Goal: Task Accomplishment & Management: Use online tool/utility

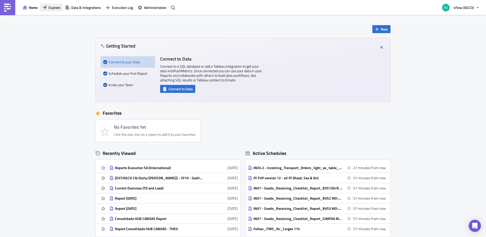
click at [53, 11] on button "Explore" at bounding box center [51, 8] width 23 height 8
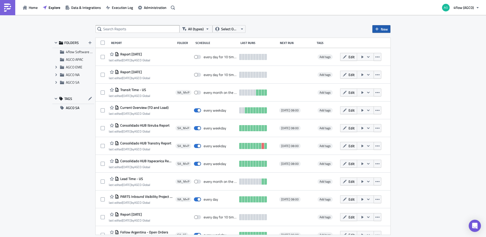
click at [379, 28] on button "New" at bounding box center [381, 29] width 18 height 8
click at [394, 44] on link "Report" at bounding box center [395, 42] width 43 height 8
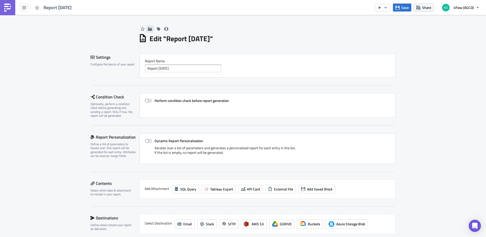
click at [149, 29] on icon "button" at bounding box center [150, 28] width 4 height 3
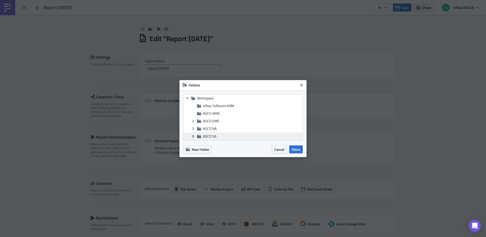
click at [194, 136] on icon at bounding box center [193, 136] width 2 height 3
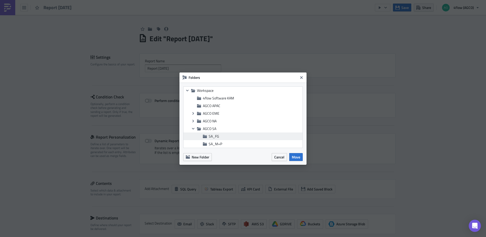
click at [227, 136] on span "SA_FG" at bounding box center [254, 136] width 92 height 5
click at [293, 157] on span "Move" at bounding box center [296, 156] width 8 height 5
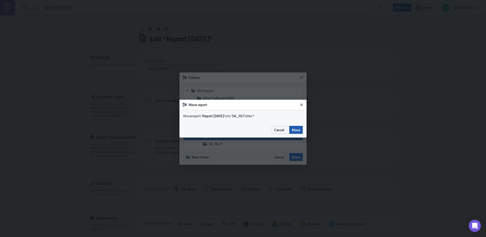
click at [301, 130] on button "Move" at bounding box center [295, 130] width 13 height 8
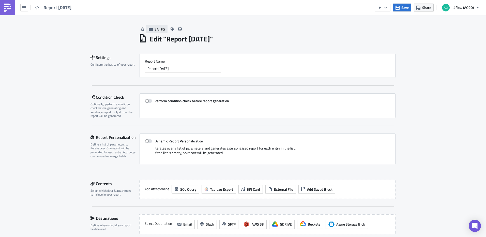
click at [156, 31] on span "SA_FG" at bounding box center [159, 28] width 10 height 5
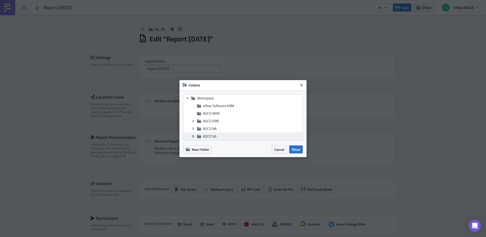
click at [194, 135] on icon "Expand group" at bounding box center [193, 136] width 4 height 4
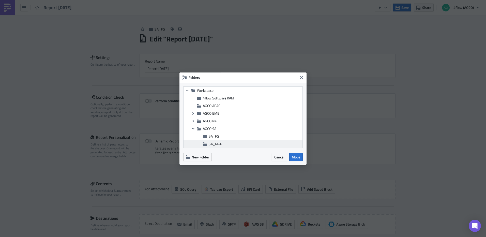
click at [220, 142] on span "SA_M+P" at bounding box center [214, 143] width 13 height 5
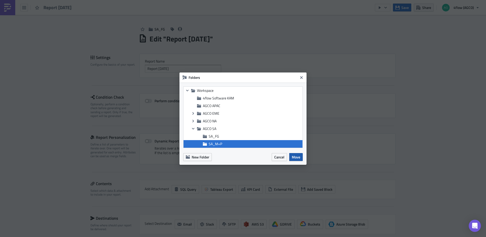
click at [294, 156] on span "Move" at bounding box center [296, 156] width 8 height 5
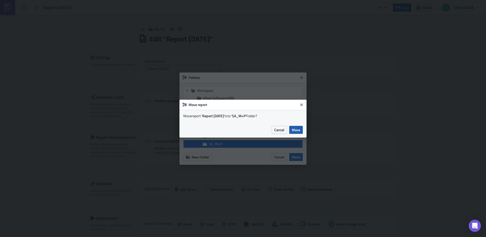
click at [297, 132] on span "Move" at bounding box center [296, 129] width 8 height 5
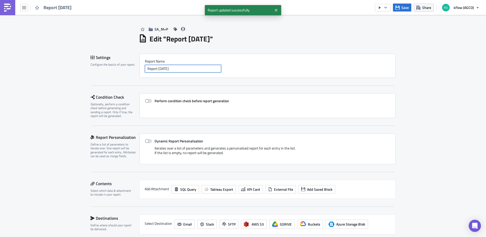
click at [189, 68] on input "Report [DATE]" at bounding box center [183, 69] width 76 height 8
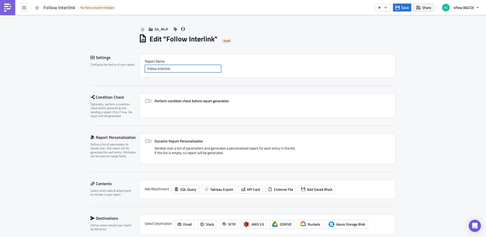
click at [184, 69] on input "Follow Interlink" at bounding box center [183, 69] width 76 height 8
paste input "AR & BR"
type input "Follow Interlink AR & BR"
